Goal: Task Accomplishment & Management: Use online tool/utility

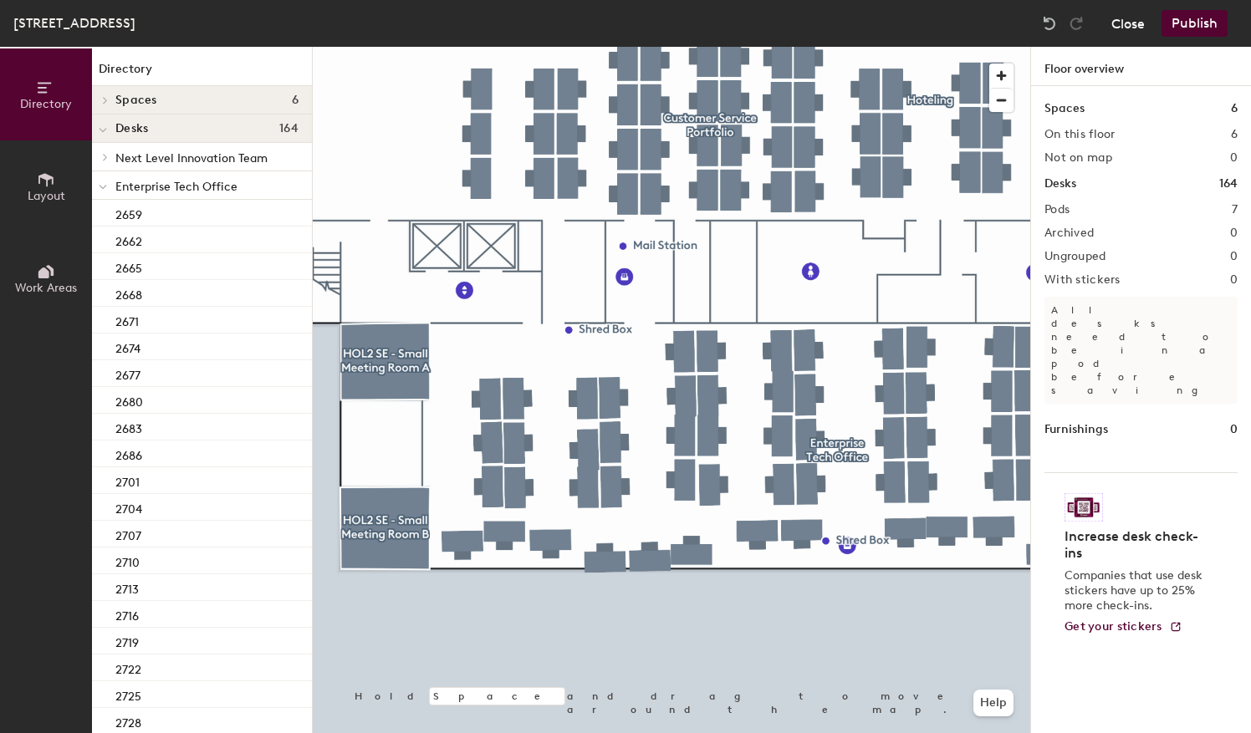
click at [1139, 25] on button "Close" at bounding box center [1127, 23] width 33 height 27
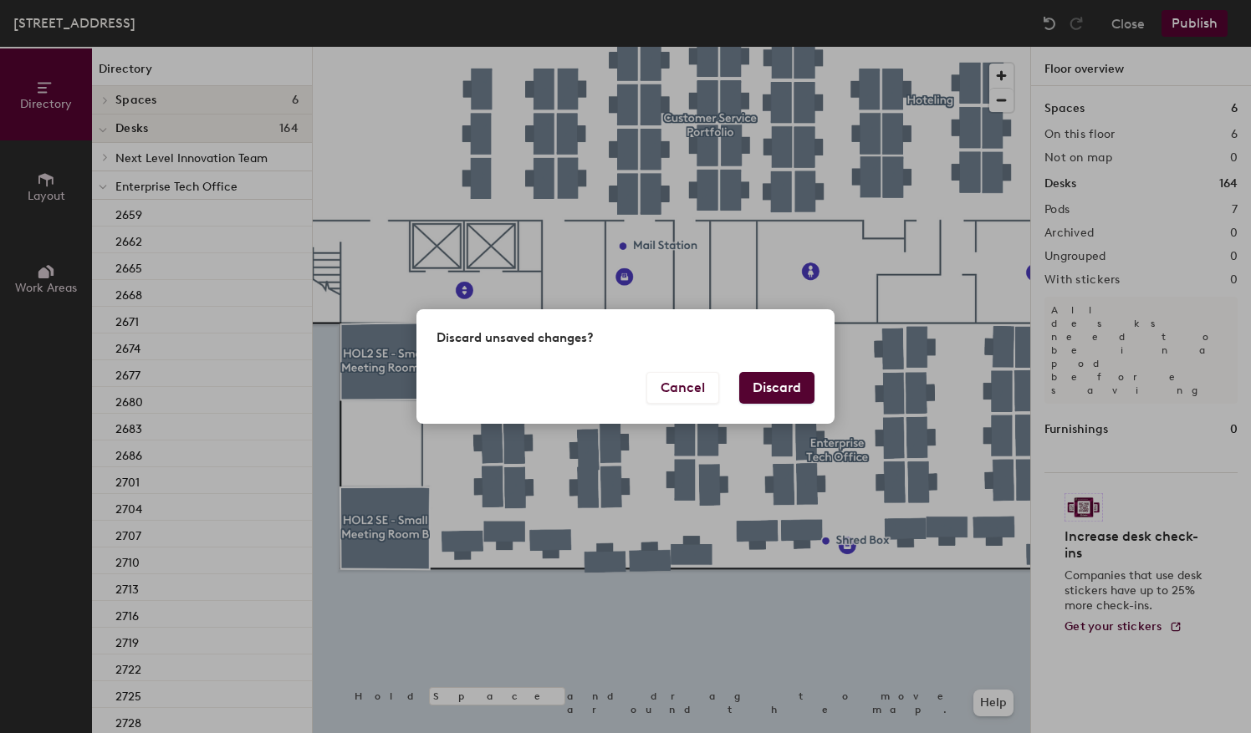
click at [789, 382] on button "Discard" at bounding box center [776, 388] width 75 height 32
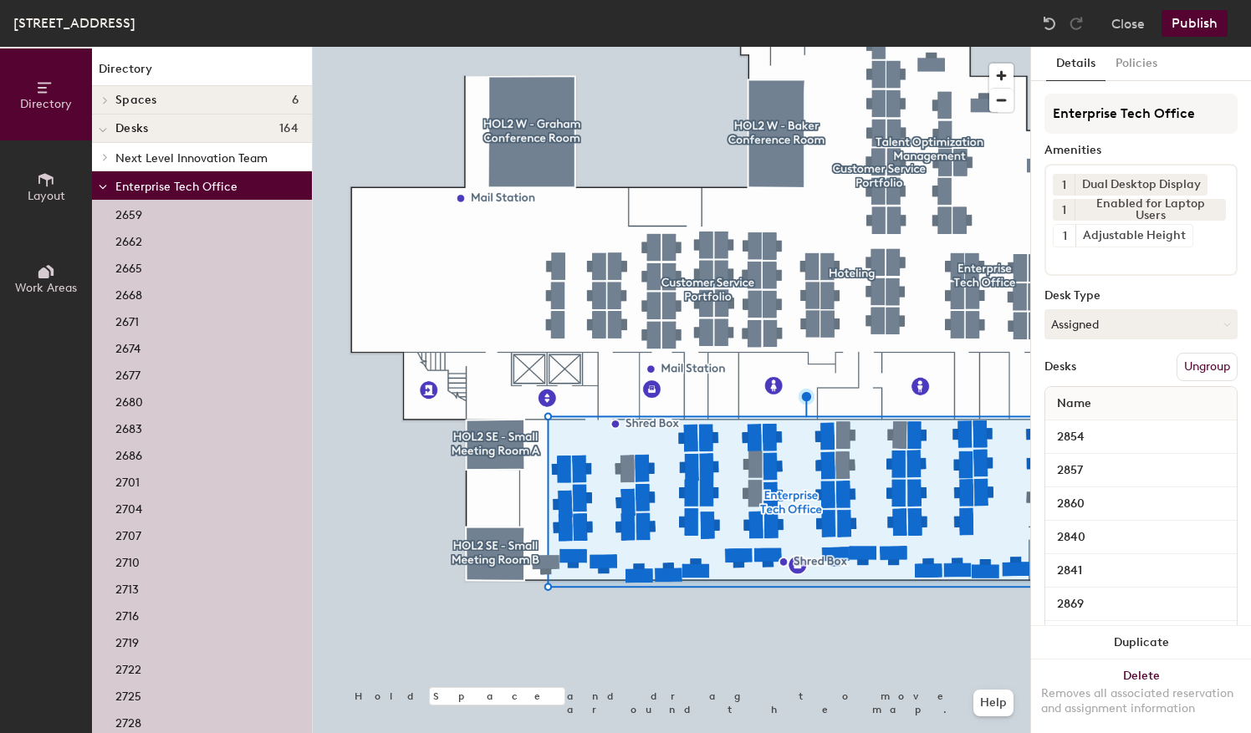
click at [900, 47] on div at bounding box center [671, 47] width 717 height 0
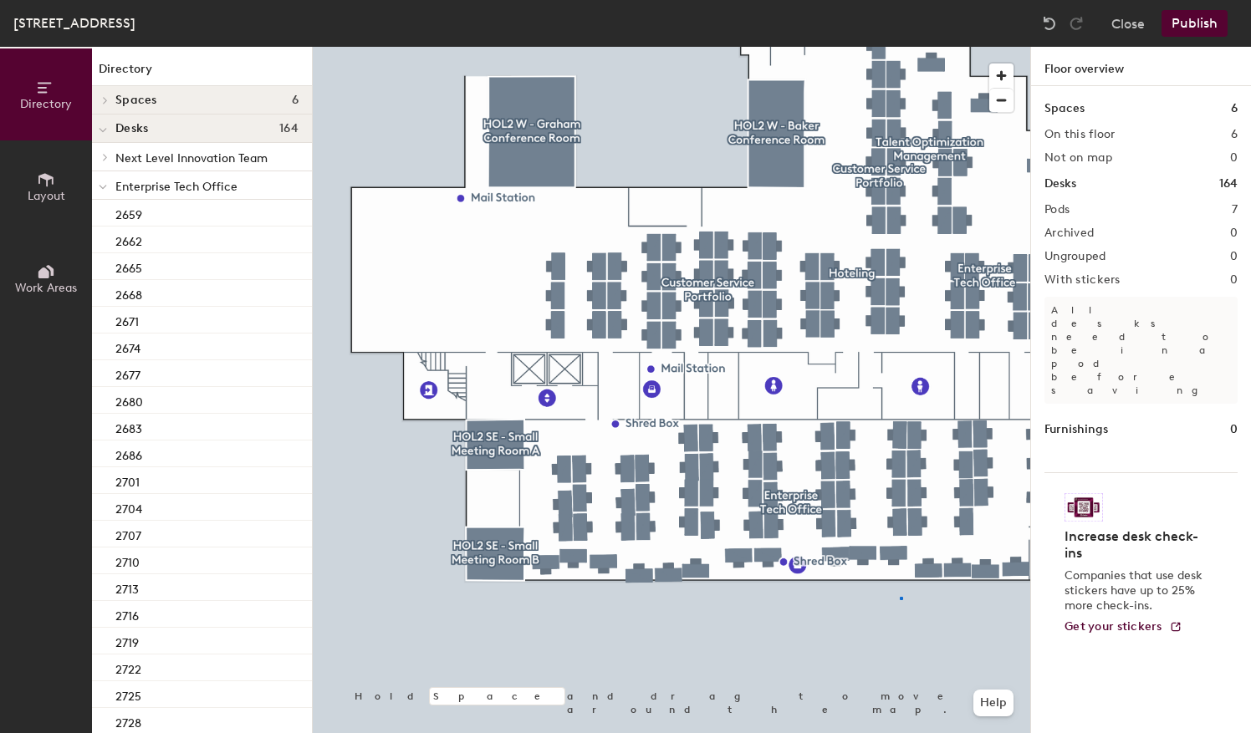
click at [899, 47] on div at bounding box center [671, 47] width 717 height 0
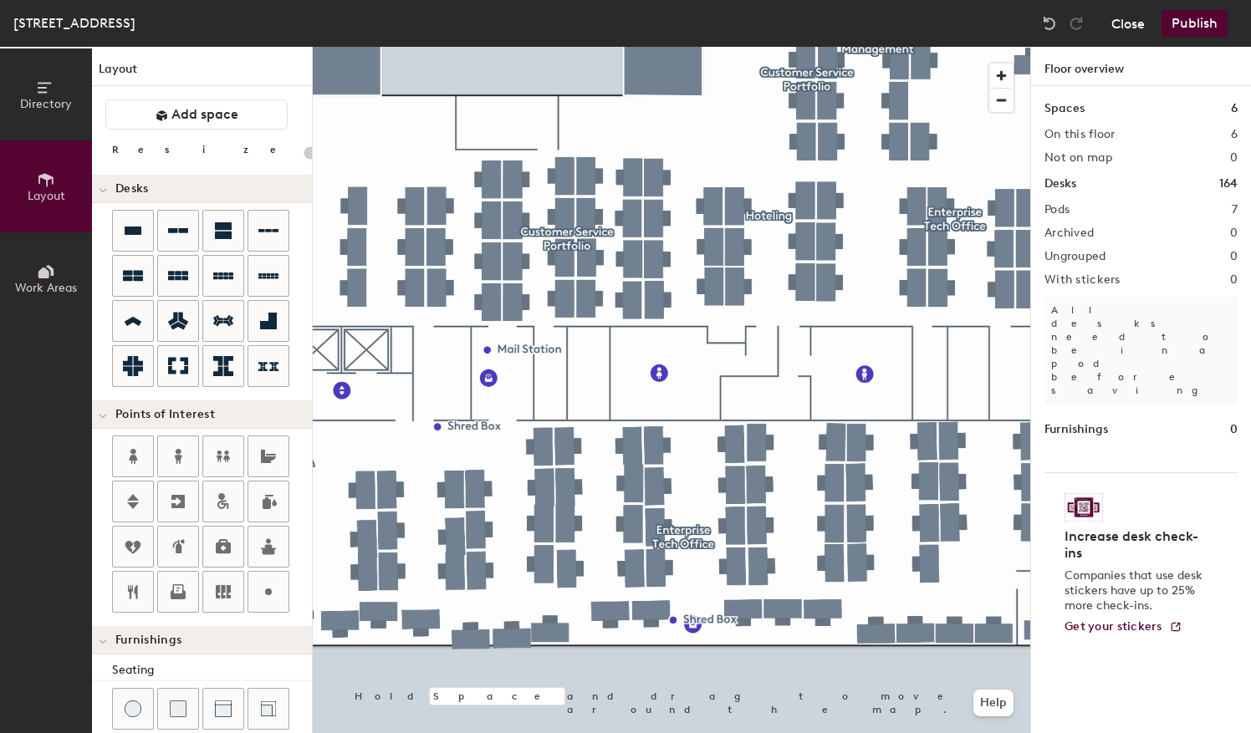
click at [1142, 25] on button "Close" at bounding box center [1127, 23] width 33 height 27
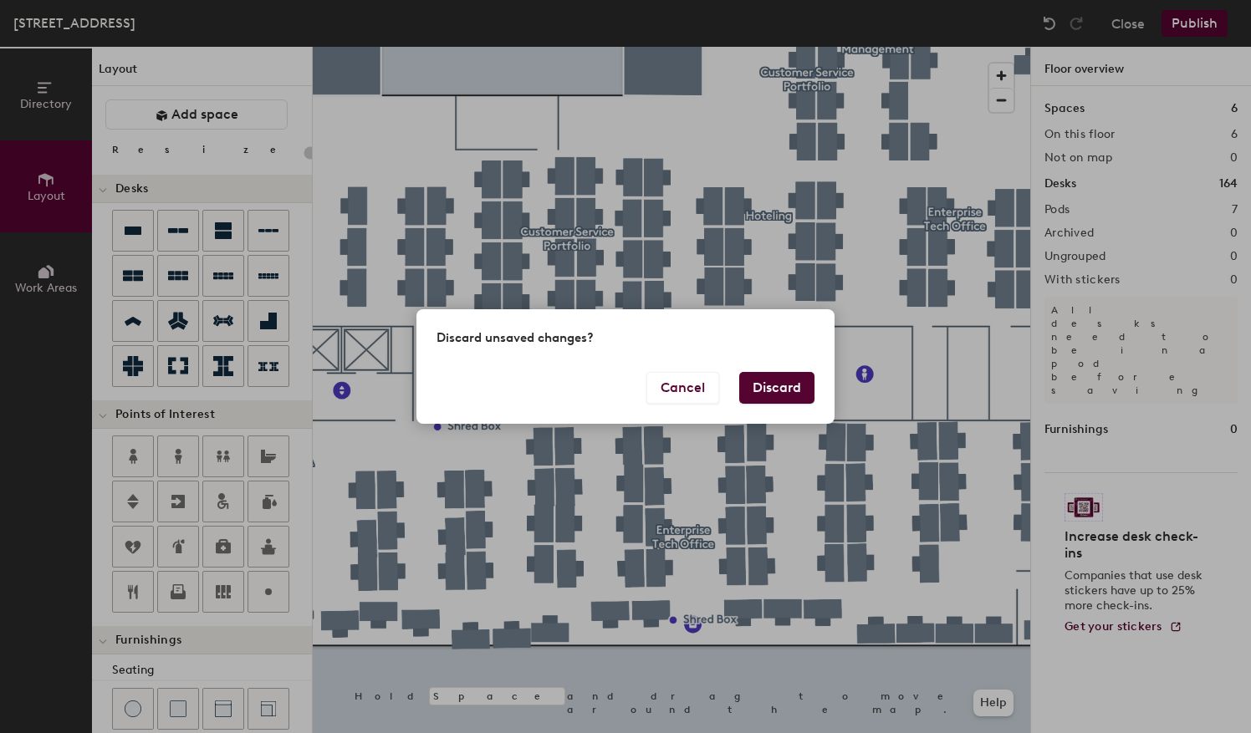
click at [779, 400] on button "Discard" at bounding box center [776, 388] width 75 height 32
type input "20"
